Goal: Navigation & Orientation: Find specific page/section

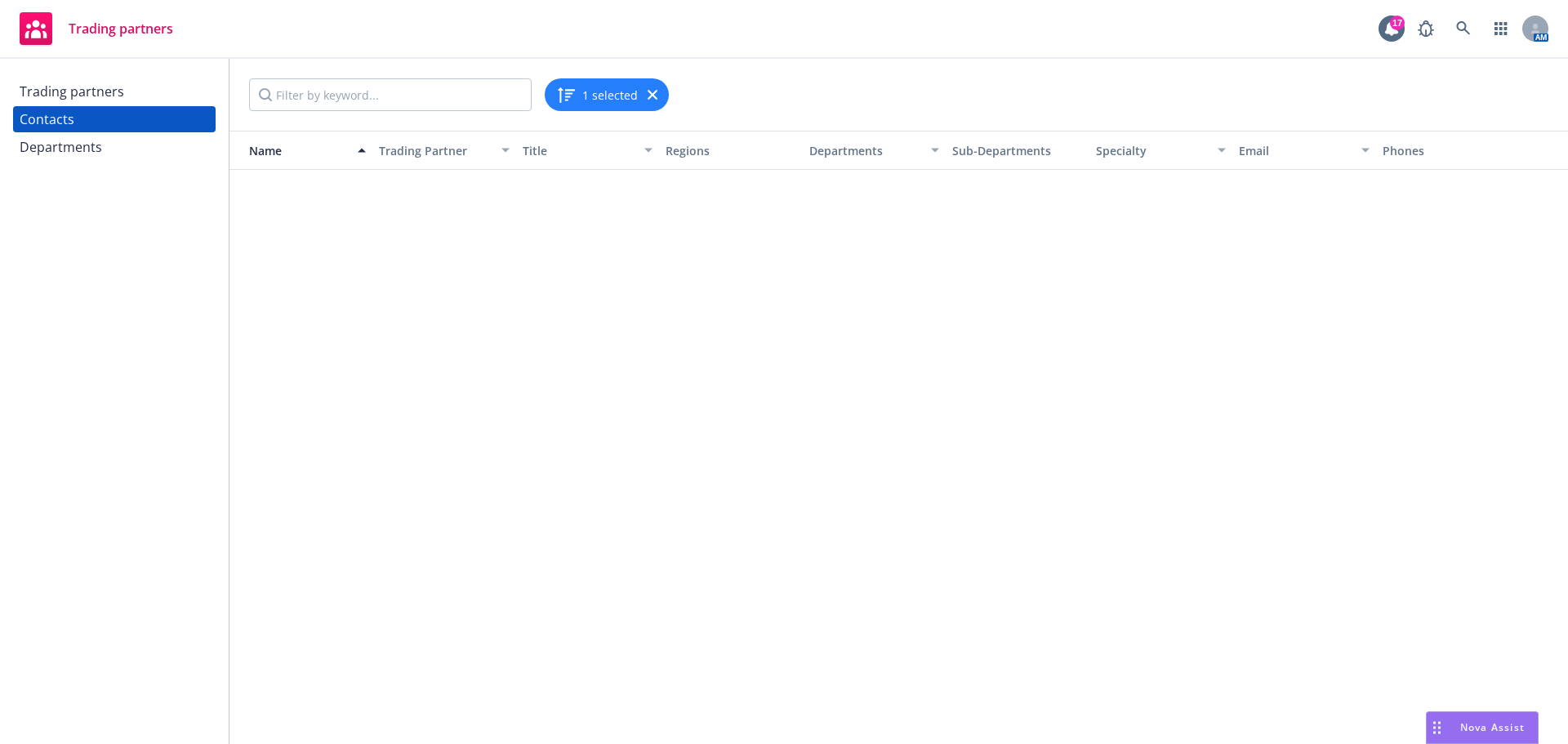
scroll to position [3797, 0]
